Goal: Task Accomplishment & Management: Manage account settings

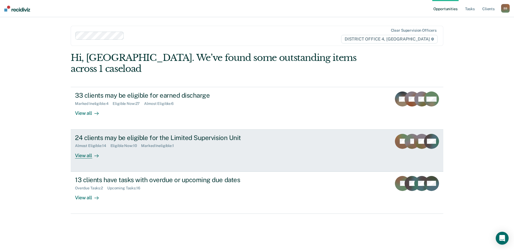
click at [131, 142] on div "Almost Eligible : 14 Eligible Now : 10 Marked Ineligible : 1" at bounding box center [169, 145] width 189 height 7
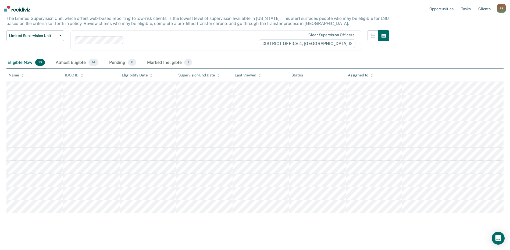
scroll to position [38, 0]
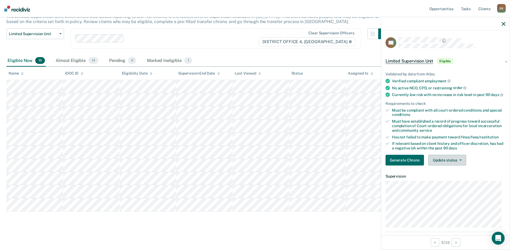
click at [444, 166] on button "Update status" at bounding box center [447, 160] width 38 height 11
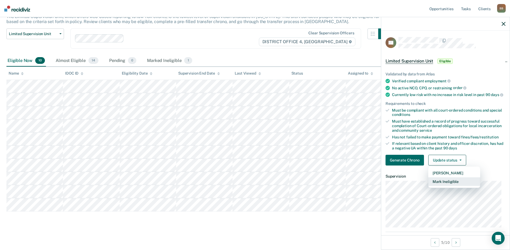
click at [445, 185] on button "Mark Ineligible" at bounding box center [454, 182] width 52 height 9
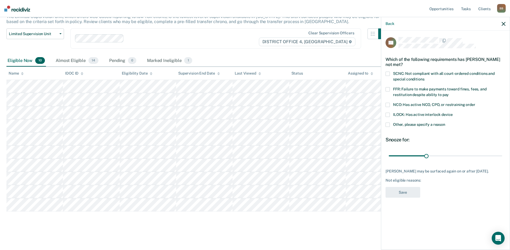
click at [387, 73] on span at bounding box center [387, 74] width 4 height 4
click at [403, 198] on button "Save" at bounding box center [402, 192] width 35 height 11
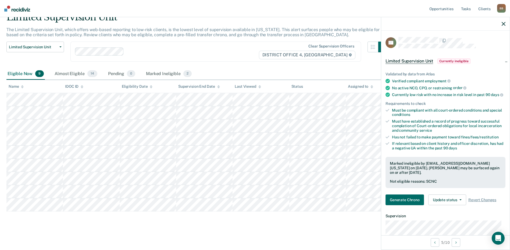
scroll to position [0, 0]
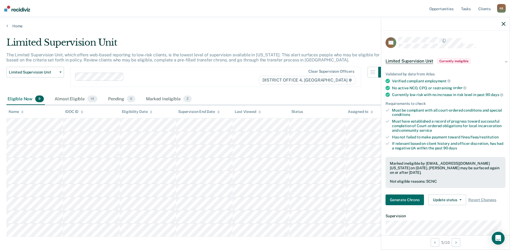
click at [504, 24] on icon "button" at bounding box center [503, 24] width 4 height 4
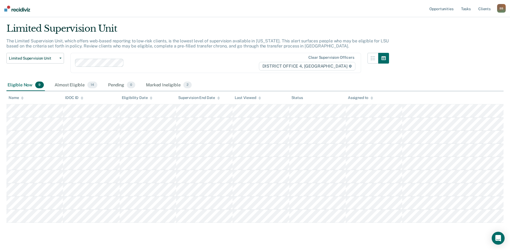
scroll to position [25, 0]
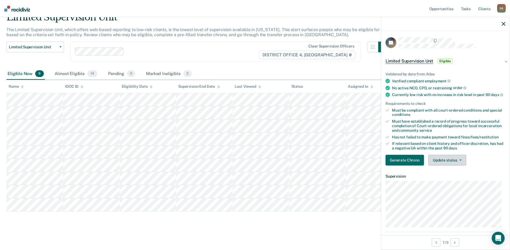
click at [437, 164] on button "Update status" at bounding box center [447, 160] width 38 height 11
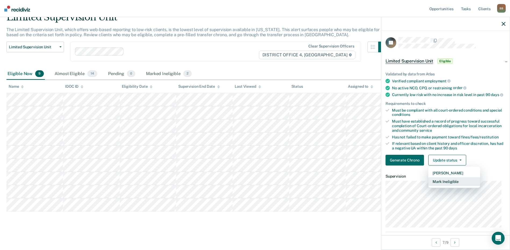
click at [444, 186] on button "Mark Ineligible" at bounding box center [454, 182] width 52 height 9
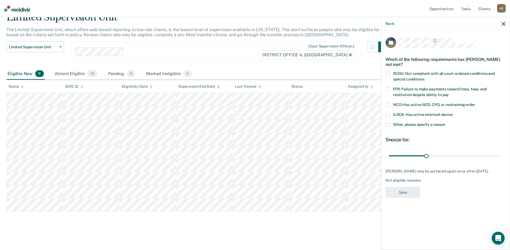
click at [504, 23] on icon "button" at bounding box center [503, 24] width 4 height 4
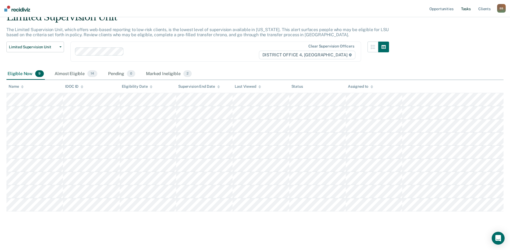
click at [467, 10] on link "Tasks" at bounding box center [466, 8] width 12 height 17
